Goal: Transaction & Acquisition: Purchase product/service

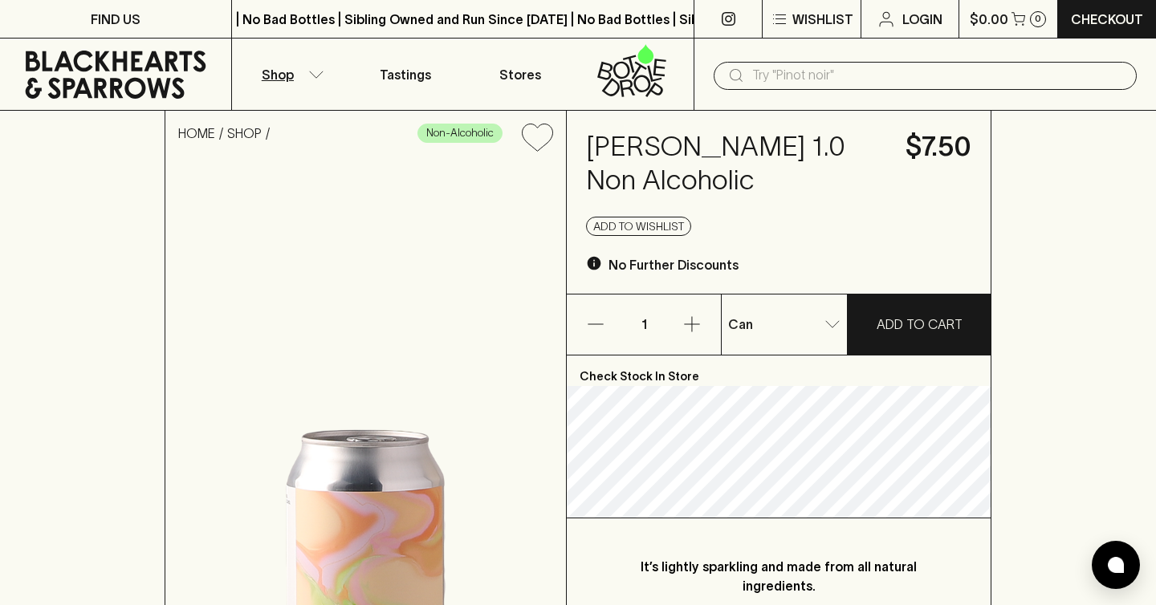
click at [314, 71] on icon "button" at bounding box center [316, 75] width 16 height 8
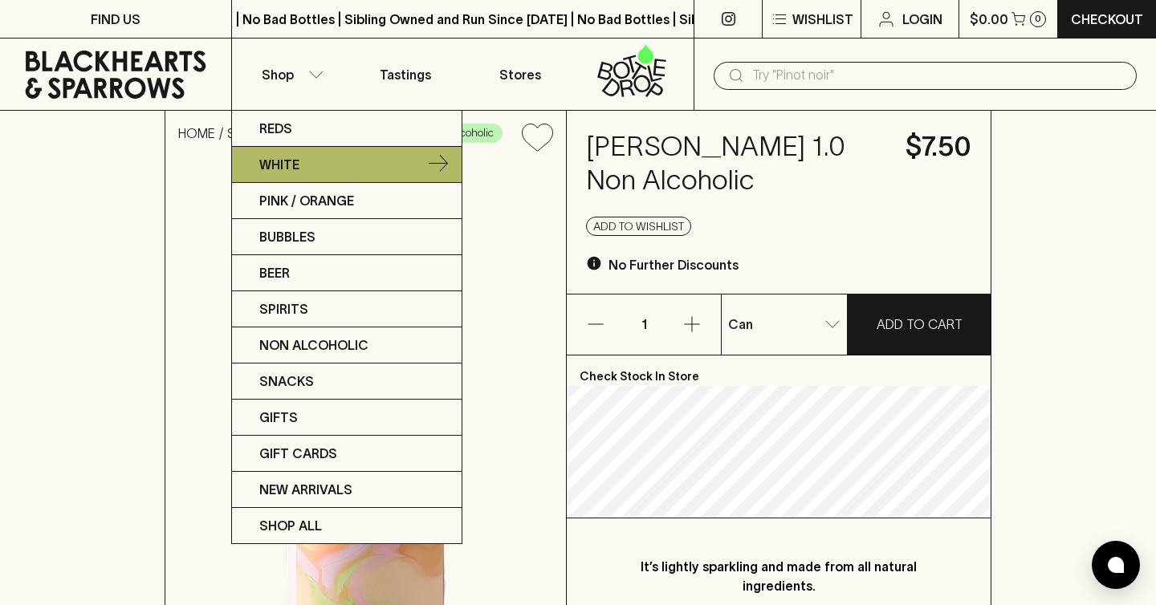
click at [287, 161] on p "White" at bounding box center [279, 164] width 40 height 19
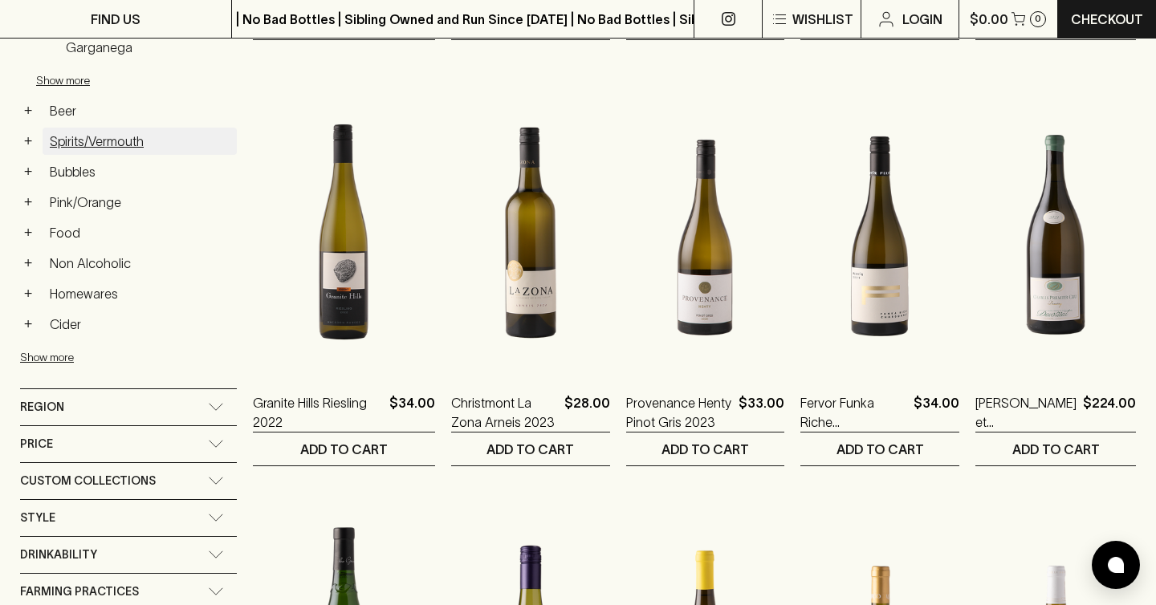
scroll to position [663, 0]
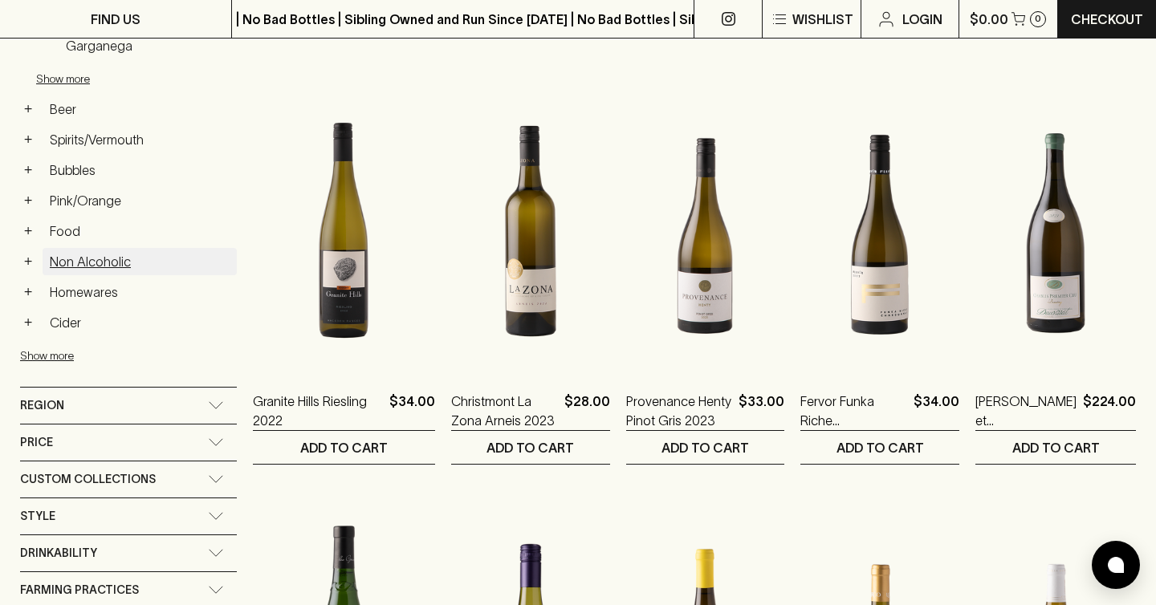
click at [111, 260] on link "Non Alcoholic" at bounding box center [140, 261] width 194 height 27
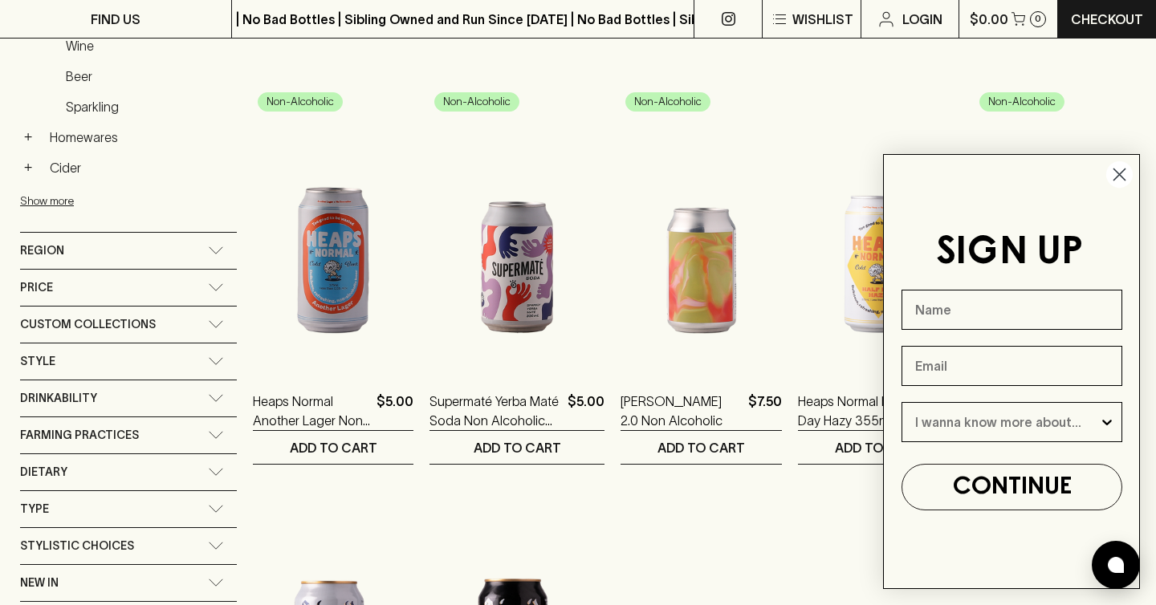
click at [1118, 172] on icon "Close dialog" at bounding box center [1120, 174] width 11 height 11
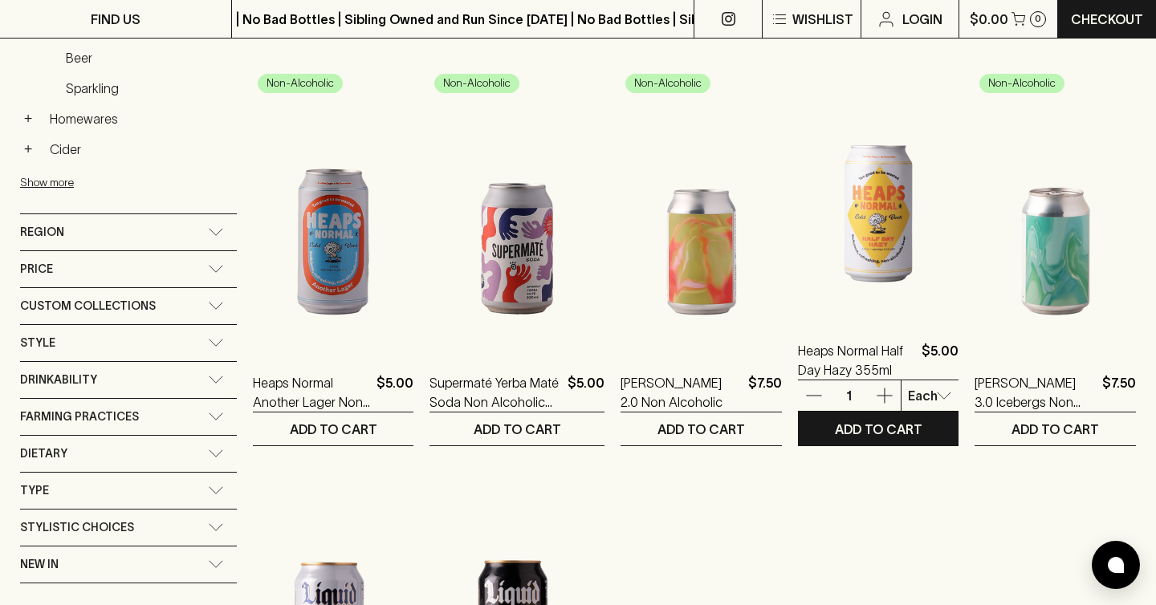
scroll to position [675, 0]
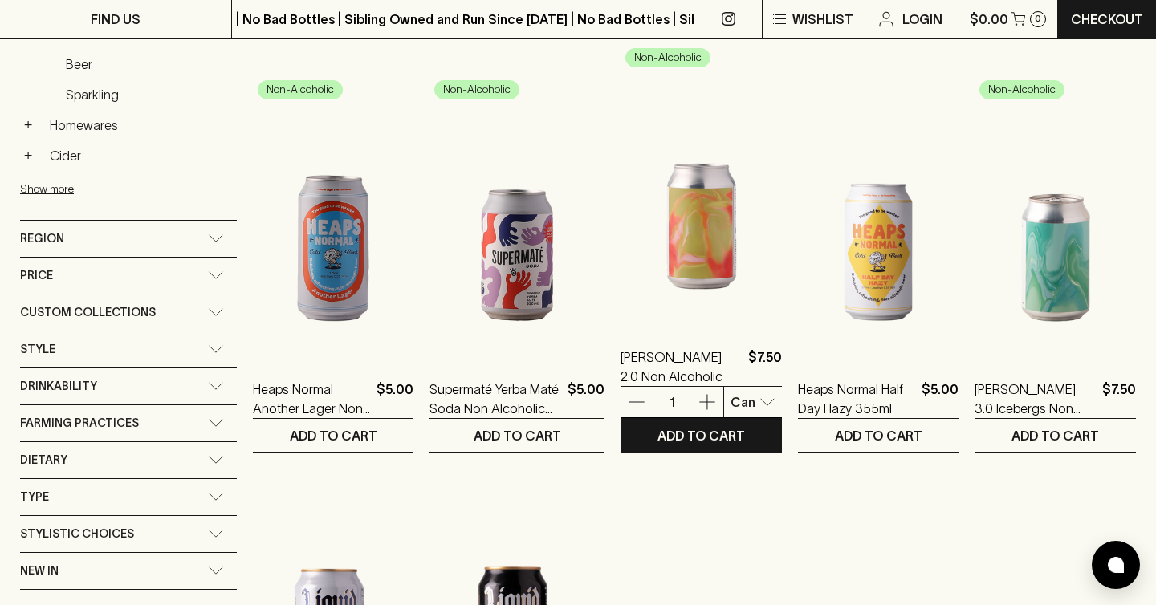
click at [702, 311] on img at bounding box center [701, 183] width 161 height 281
